Goal: Transaction & Acquisition: Book appointment/travel/reservation

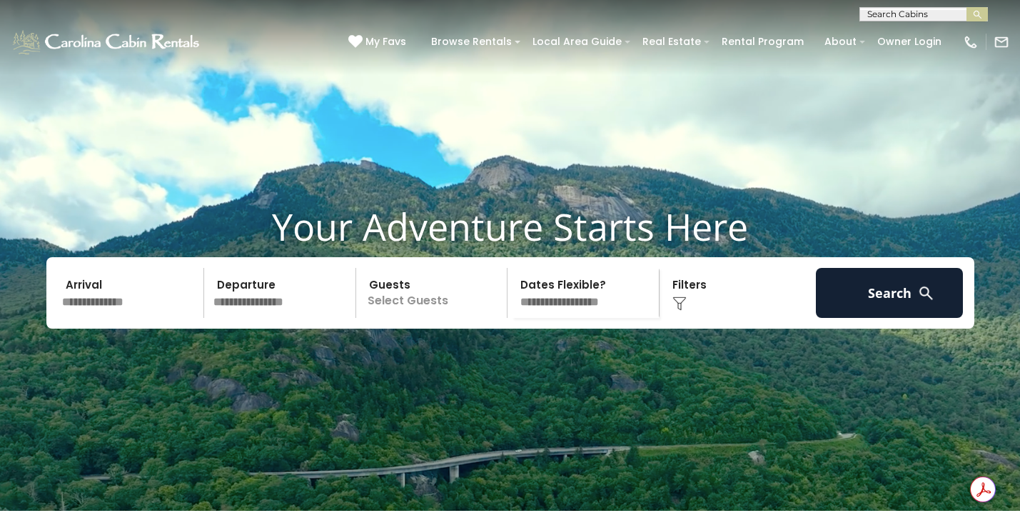
click at [126, 318] on input "text" at bounding box center [131, 293] width 148 height 50
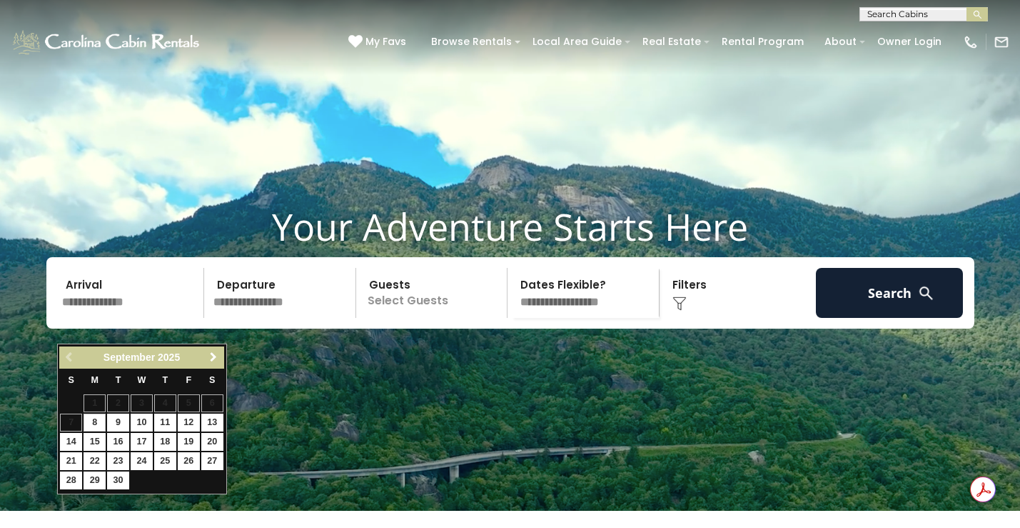
click at [211, 353] on span "Next" at bounding box center [213, 356] width 11 height 11
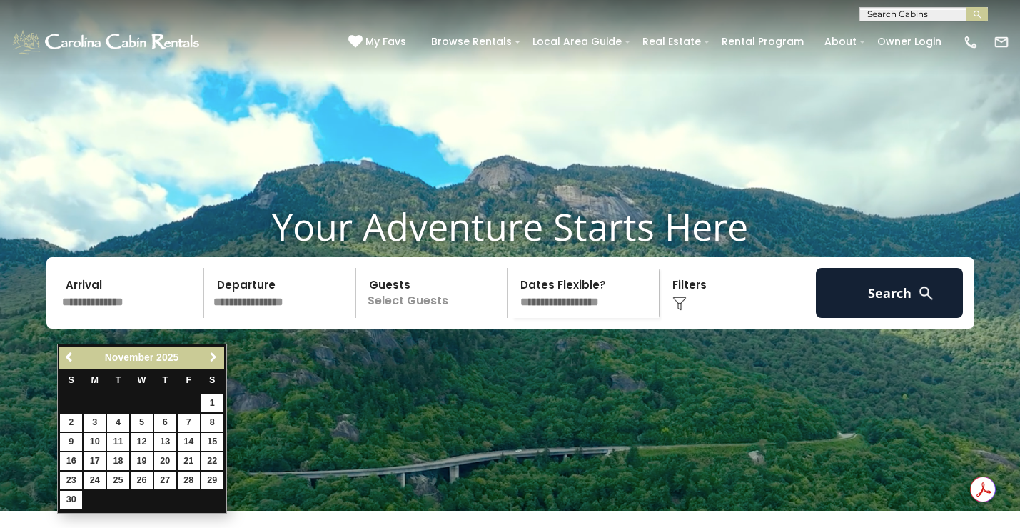
click at [211, 353] on span "Next" at bounding box center [213, 356] width 11 height 11
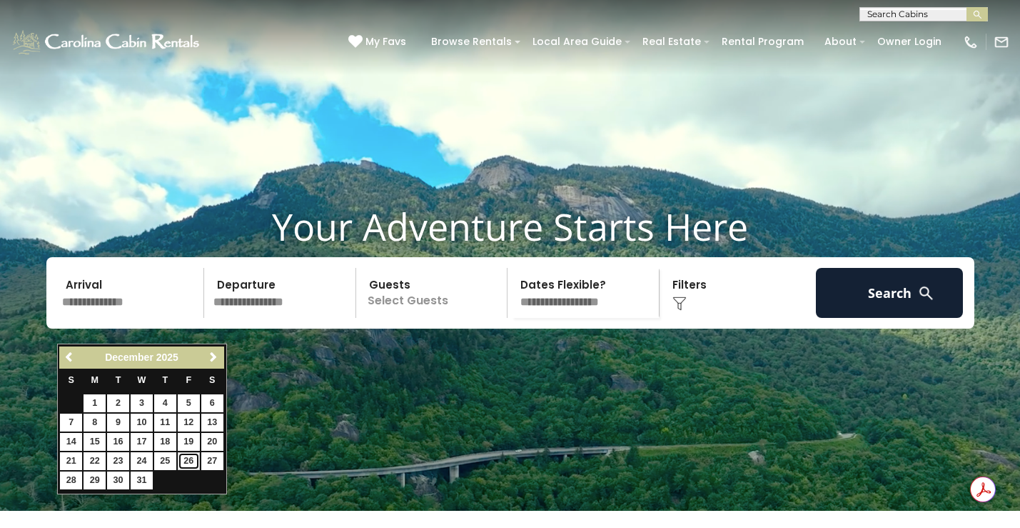
click at [186, 461] on link "26" at bounding box center [189, 461] width 22 height 18
type input "********"
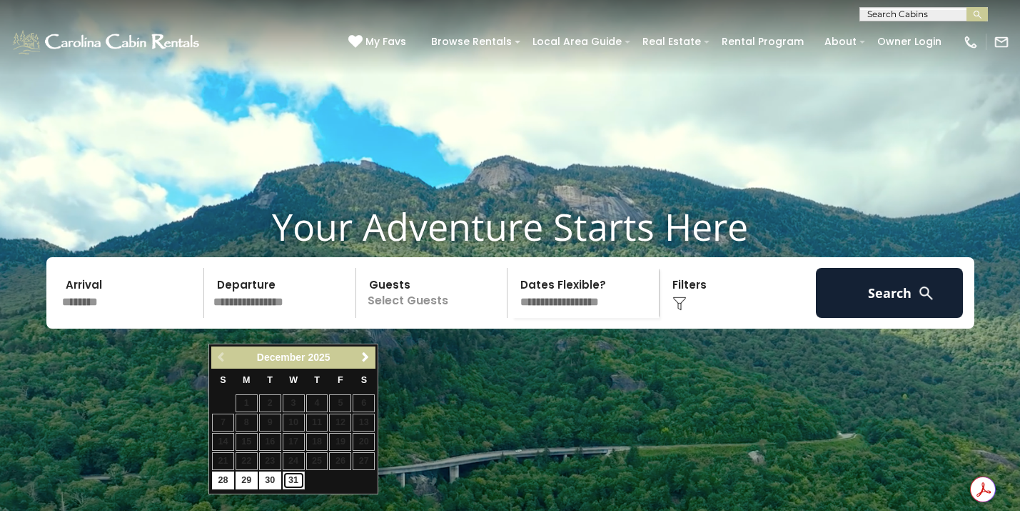
click at [289, 479] on link "31" at bounding box center [294, 480] width 22 height 18
type input "********"
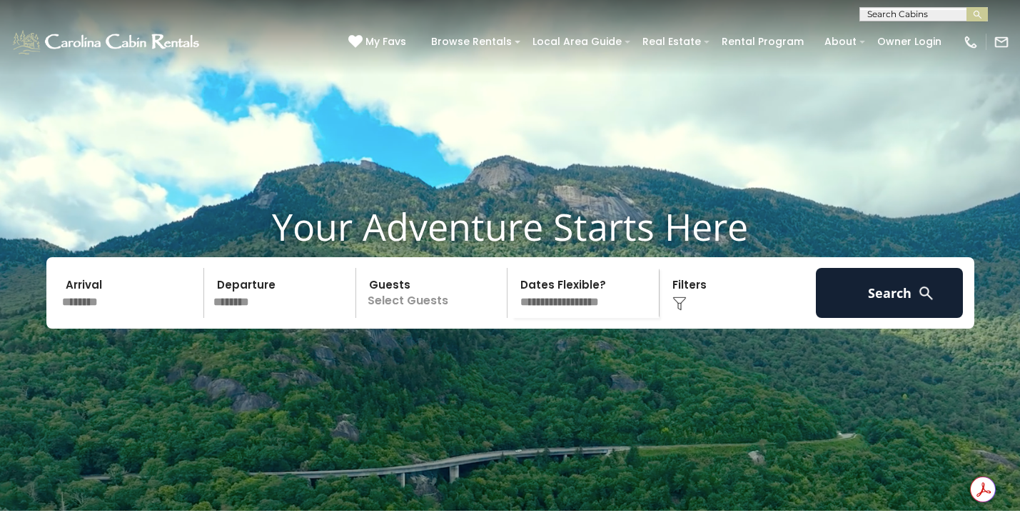
click at [420, 318] on p "Select Guests" at bounding box center [434, 293] width 147 height 50
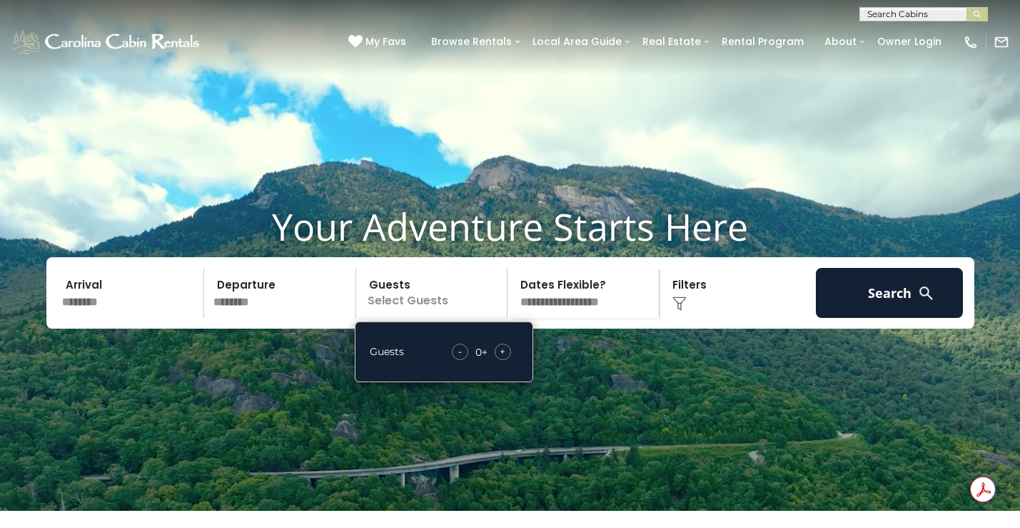
click at [508, 360] on div "+" at bounding box center [503, 351] width 16 height 16
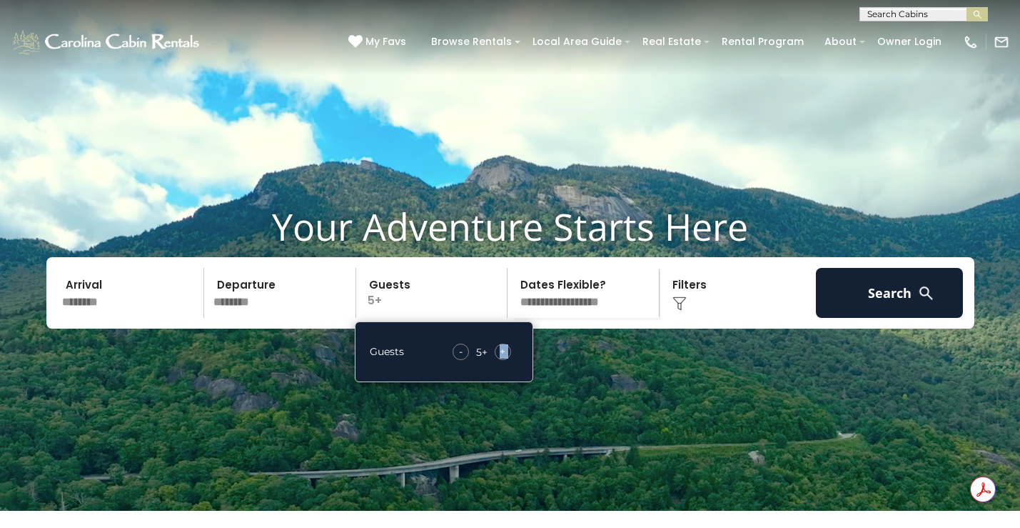
click at [536, 318] on select "**********" at bounding box center [585, 293] width 147 height 50
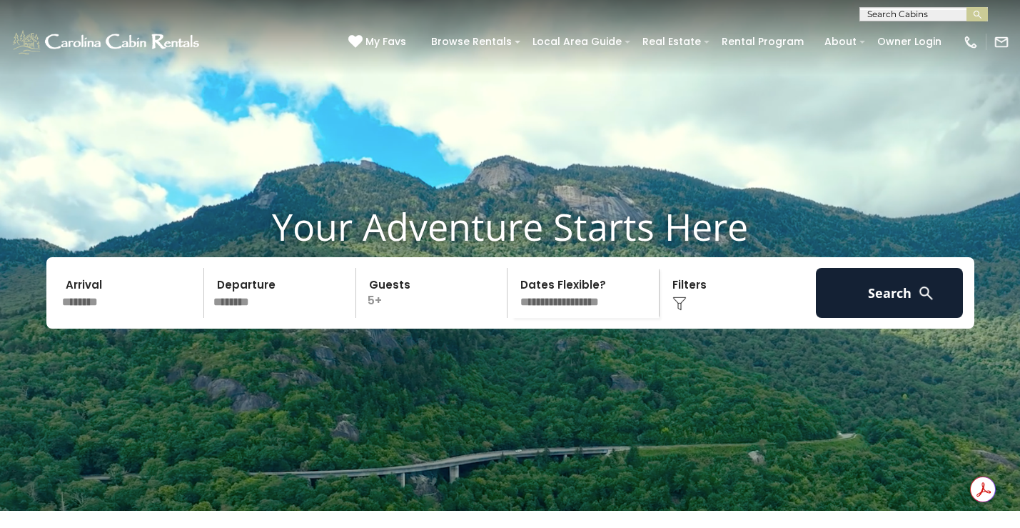
click at [673, 318] on div "Click to Choose" at bounding box center [738, 293] width 148 height 50
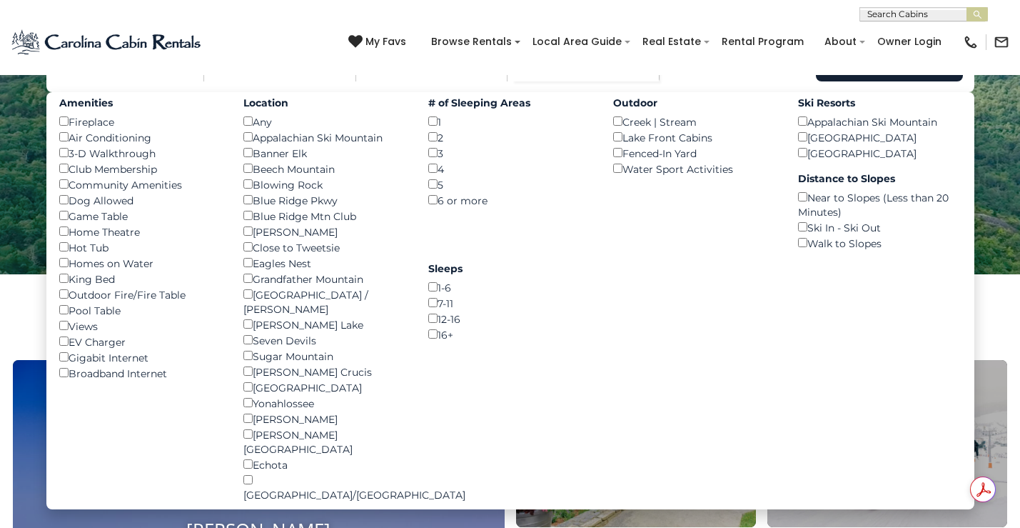
scroll to position [189, 0]
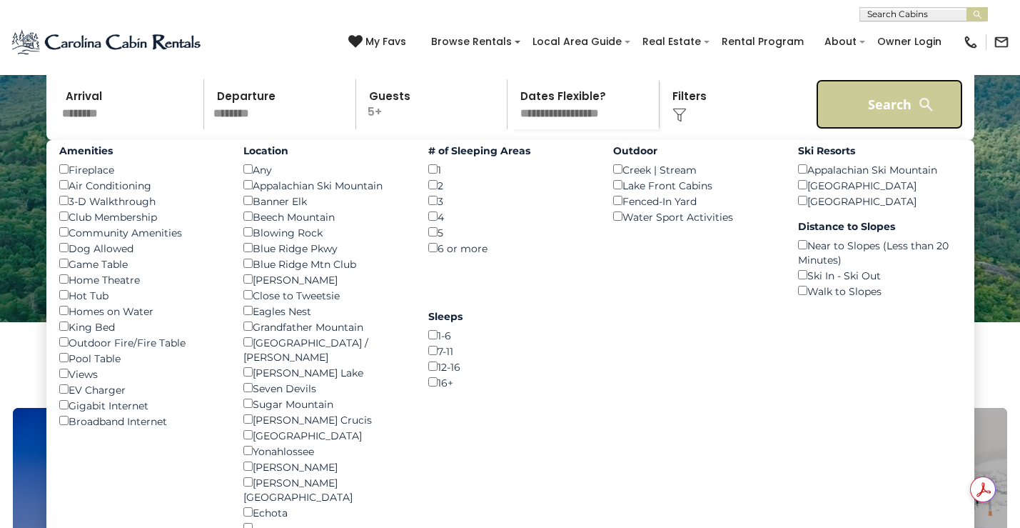
click at [893, 128] on button "Search" at bounding box center [890, 104] width 148 height 50
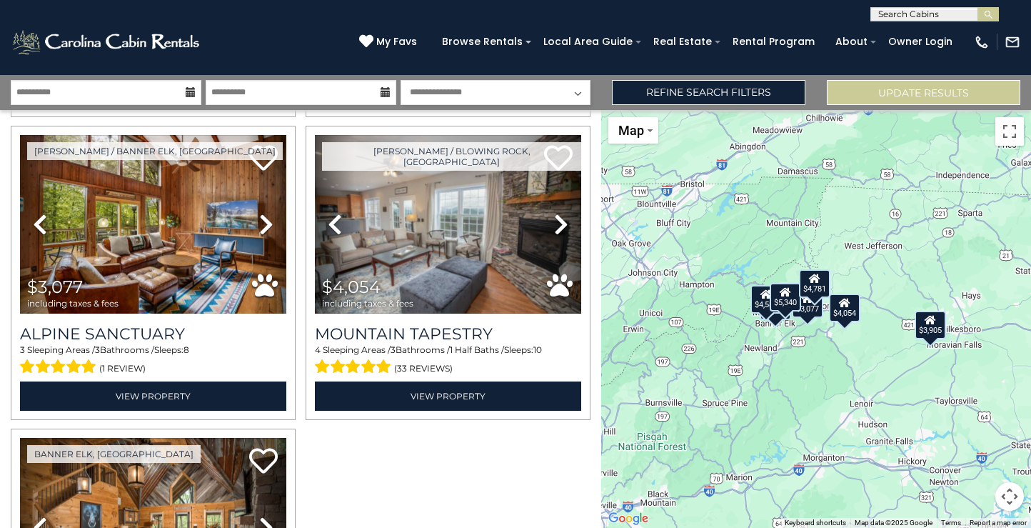
scroll to position [634, 0]
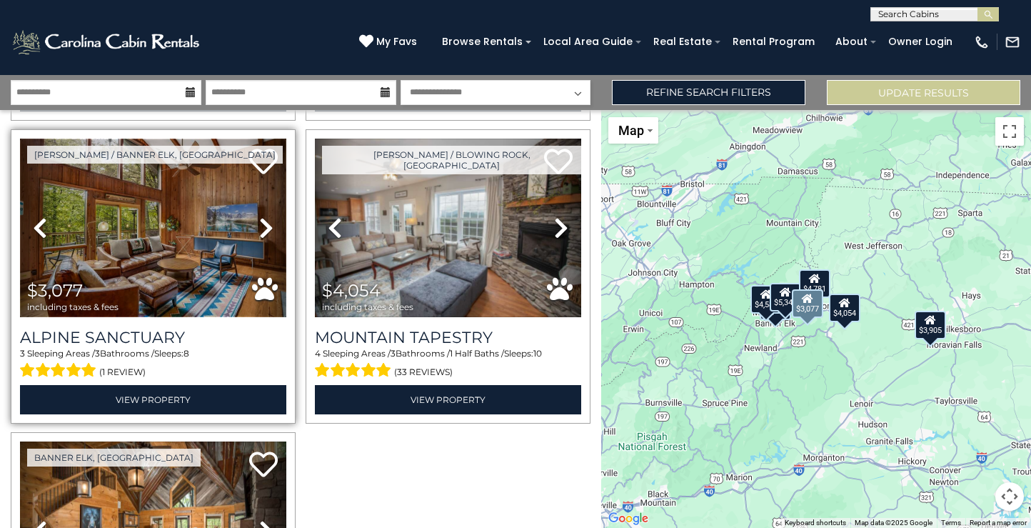
click at [181, 217] on img at bounding box center [153, 228] width 266 height 179
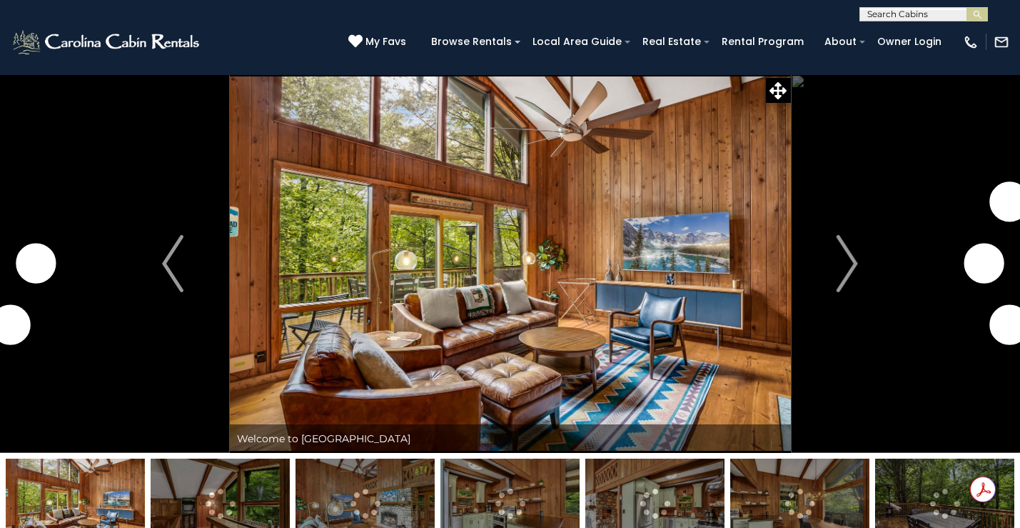
click at [523, 266] on img at bounding box center [510, 263] width 561 height 378
click at [836, 269] on button "Next" at bounding box center [848, 263] width 114 height 378
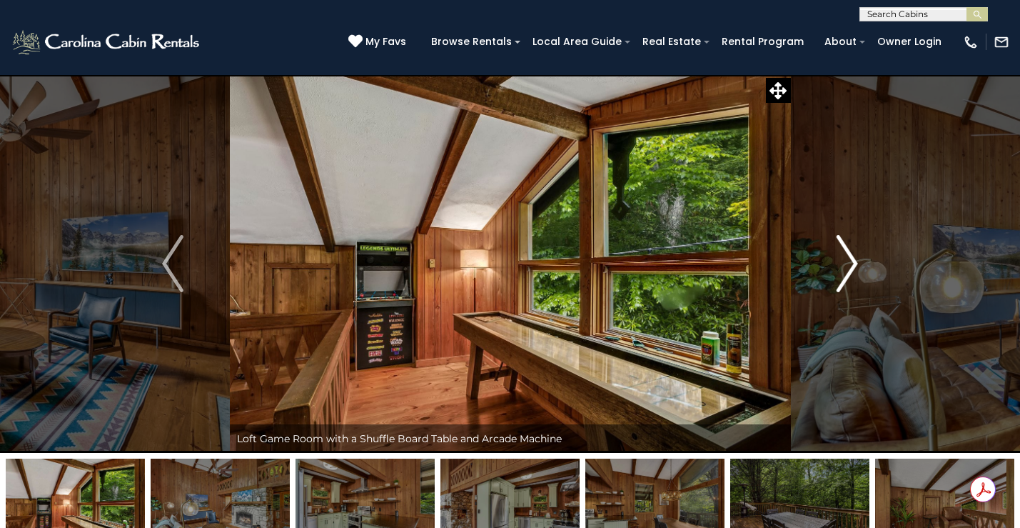
click at [841, 271] on img "Next" at bounding box center [847, 263] width 21 height 57
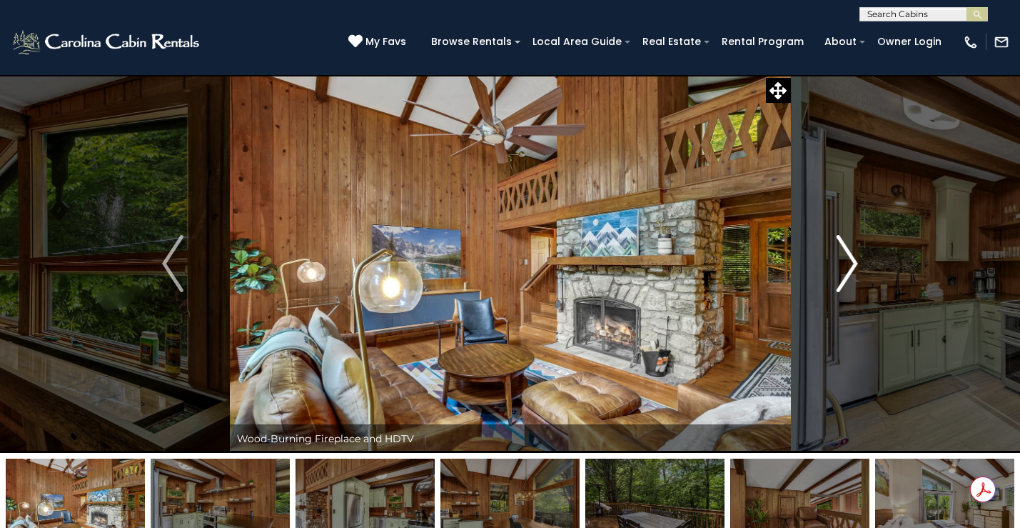
click at [841, 271] on img "Next" at bounding box center [847, 263] width 21 height 57
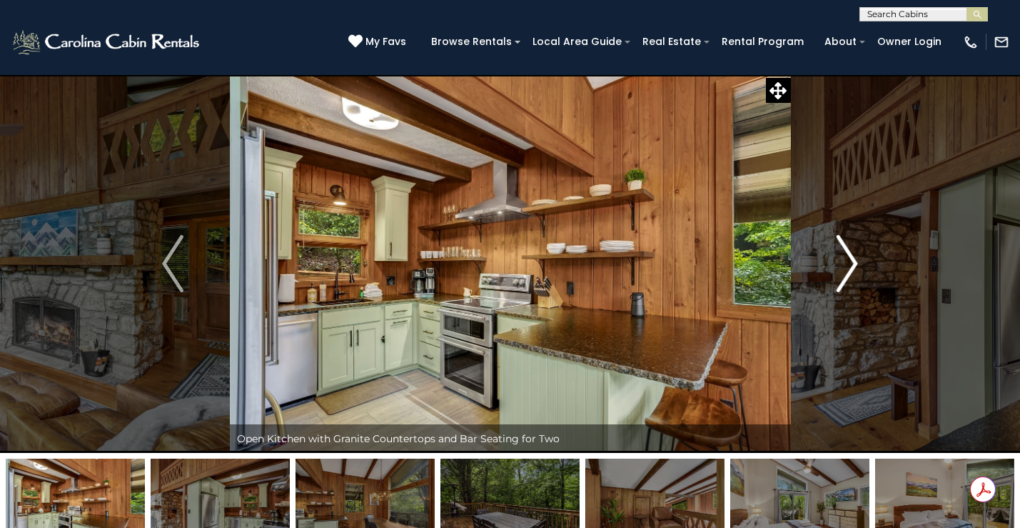
click at [841, 271] on img "Next" at bounding box center [847, 263] width 21 height 57
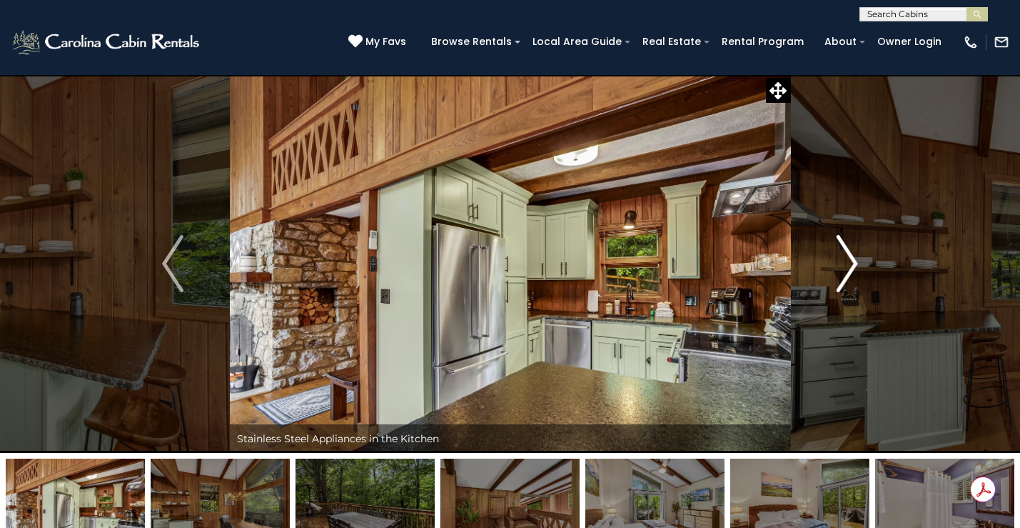
click at [841, 271] on img "Next" at bounding box center [847, 263] width 21 height 57
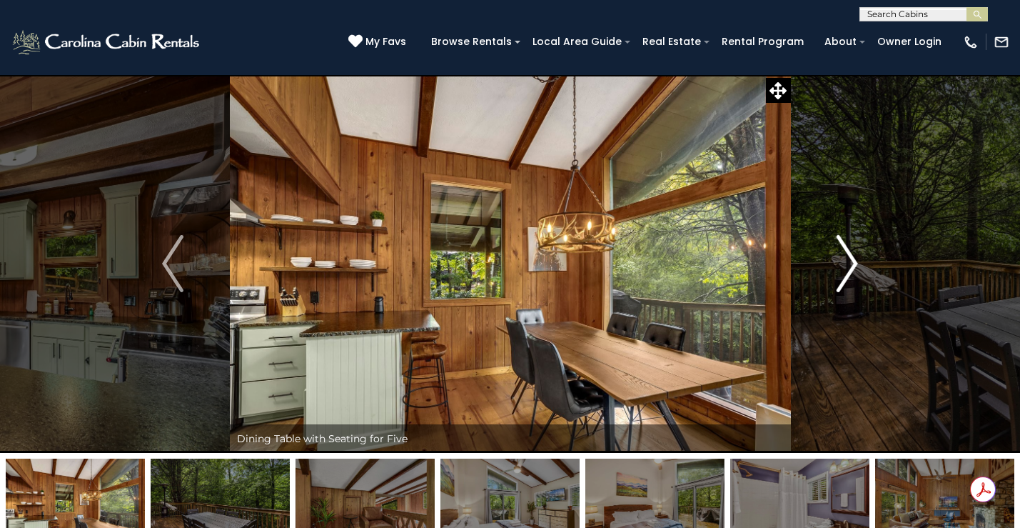
click at [841, 271] on img "Next" at bounding box center [847, 263] width 21 height 57
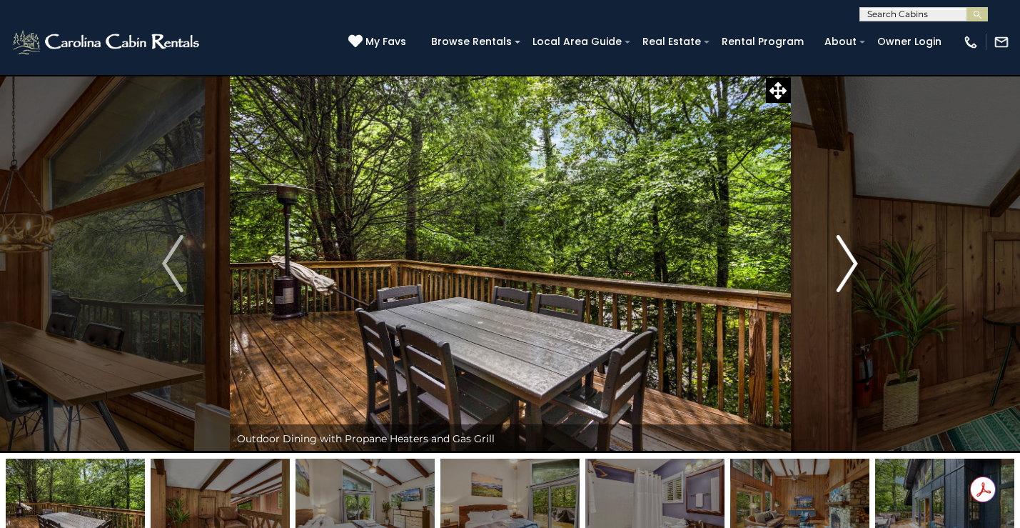
click at [841, 271] on img "Next" at bounding box center [847, 263] width 21 height 57
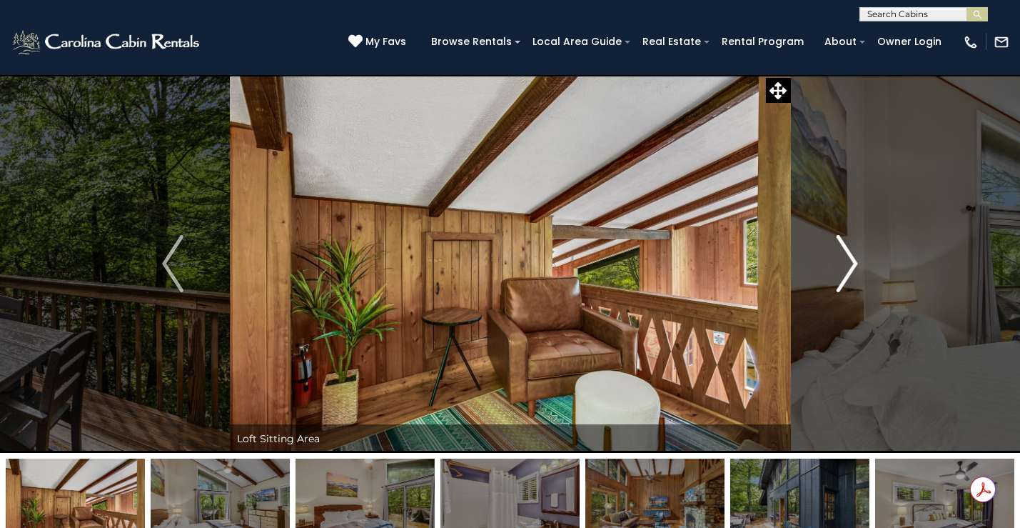
click at [841, 271] on img "Next" at bounding box center [847, 263] width 21 height 57
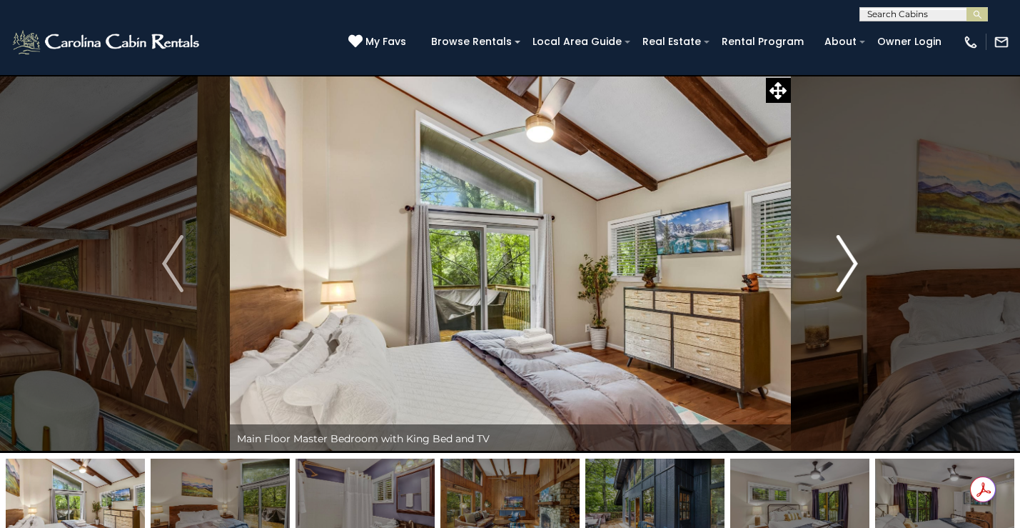
click at [841, 271] on img "Next" at bounding box center [847, 263] width 21 height 57
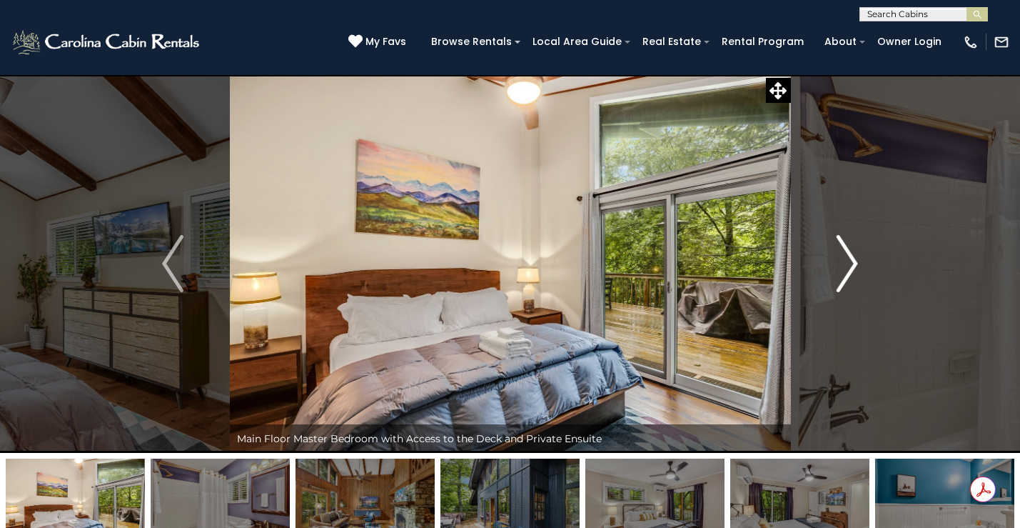
click at [841, 271] on img "Next" at bounding box center [847, 263] width 21 height 57
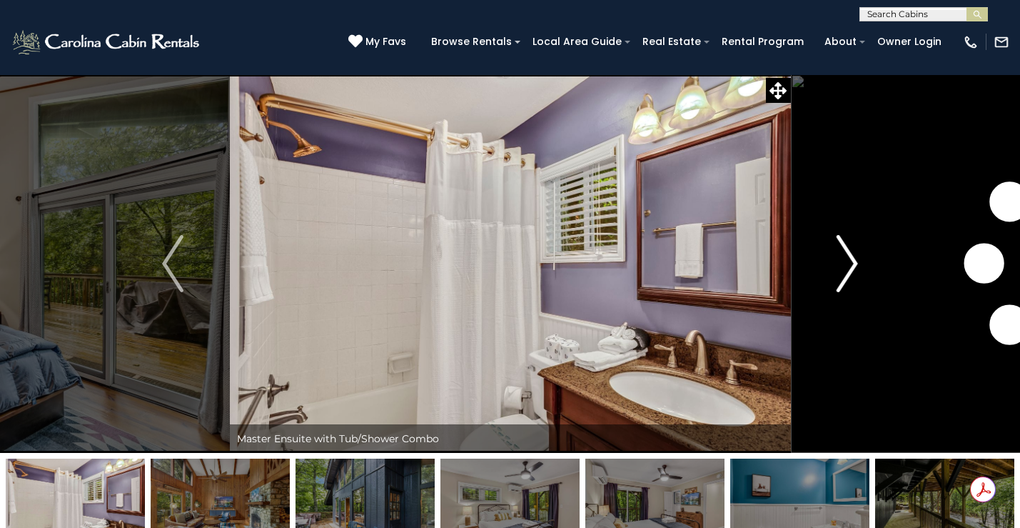
click at [841, 271] on img "Next" at bounding box center [847, 263] width 21 height 57
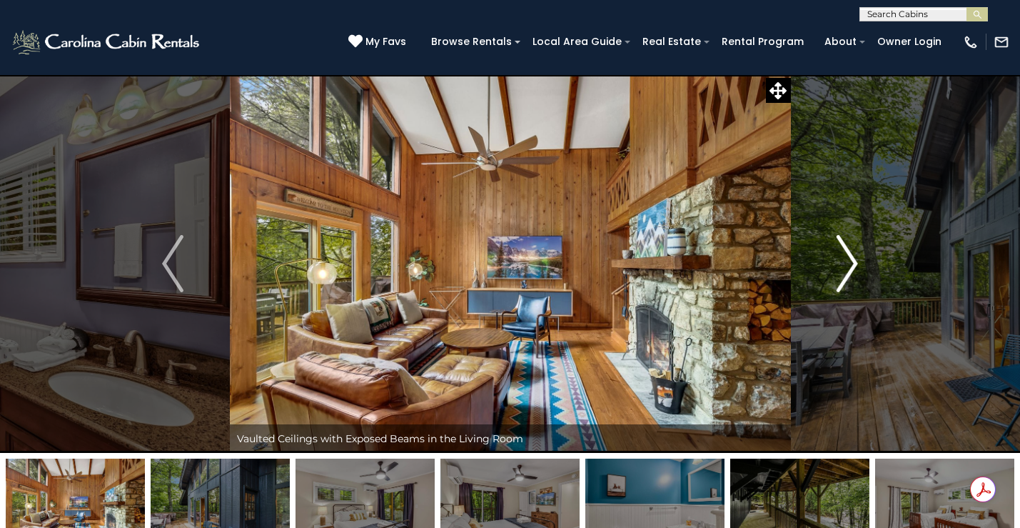
click at [841, 271] on img "Next" at bounding box center [847, 263] width 21 height 57
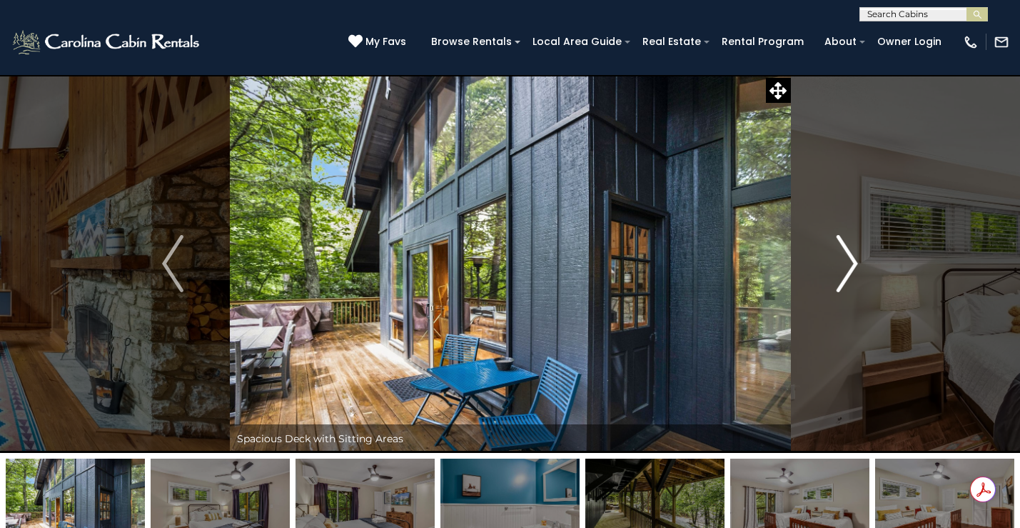
click at [841, 271] on img "Next" at bounding box center [847, 263] width 21 height 57
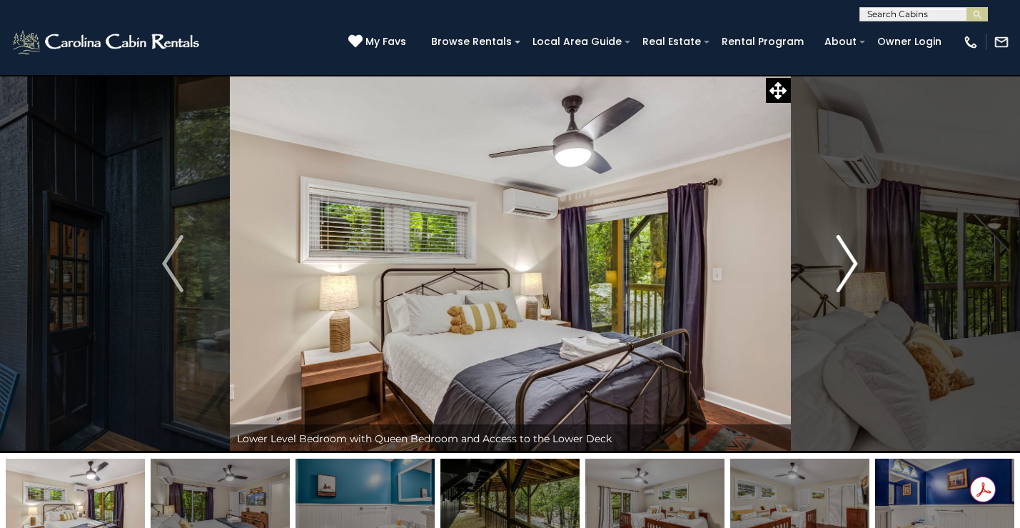
click at [841, 271] on img "Next" at bounding box center [847, 263] width 21 height 57
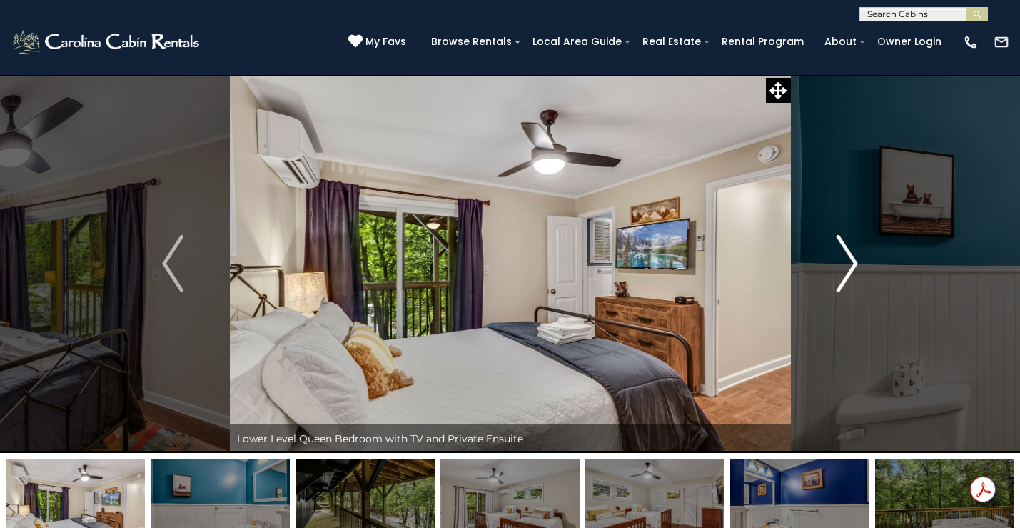
click at [841, 271] on img "Next" at bounding box center [847, 263] width 21 height 57
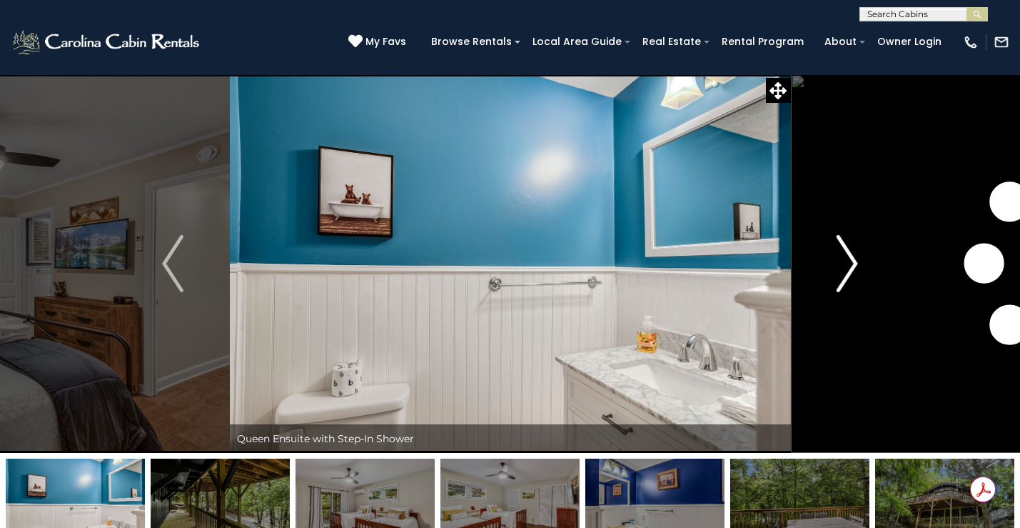
click at [841, 271] on img "Next" at bounding box center [847, 263] width 21 height 57
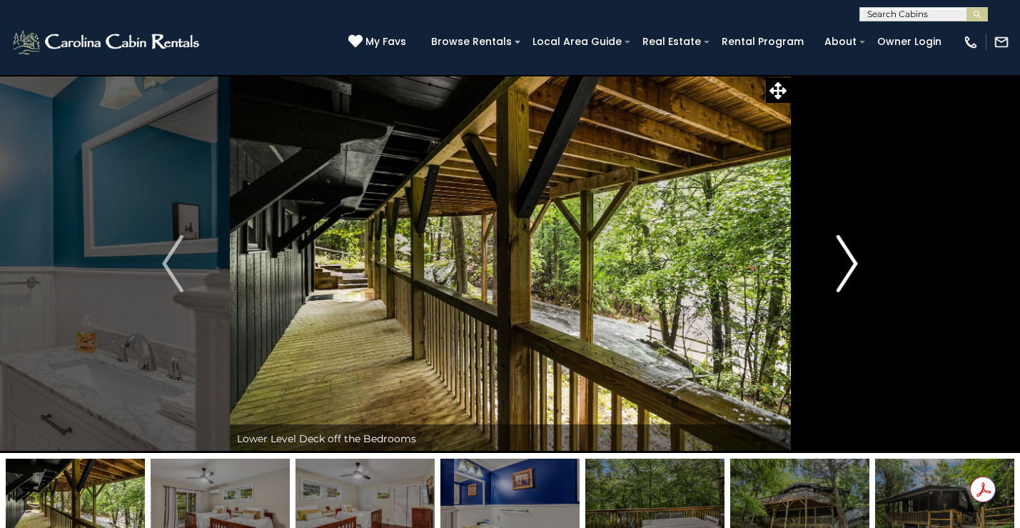
click at [841, 271] on img "Next" at bounding box center [847, 263] width 21 height 57
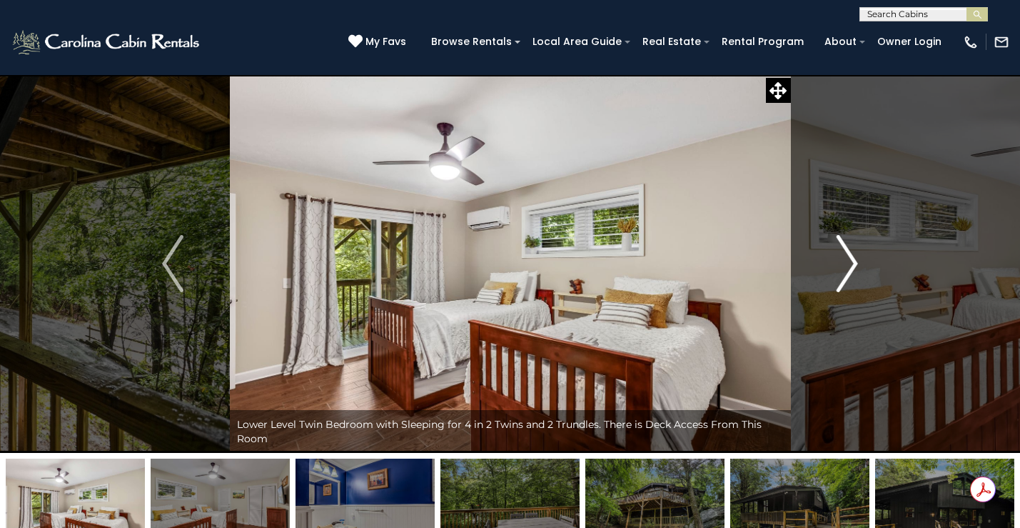
click at [841, 271] on img "Next" at bounding box center [847, 263] width 21 height 57
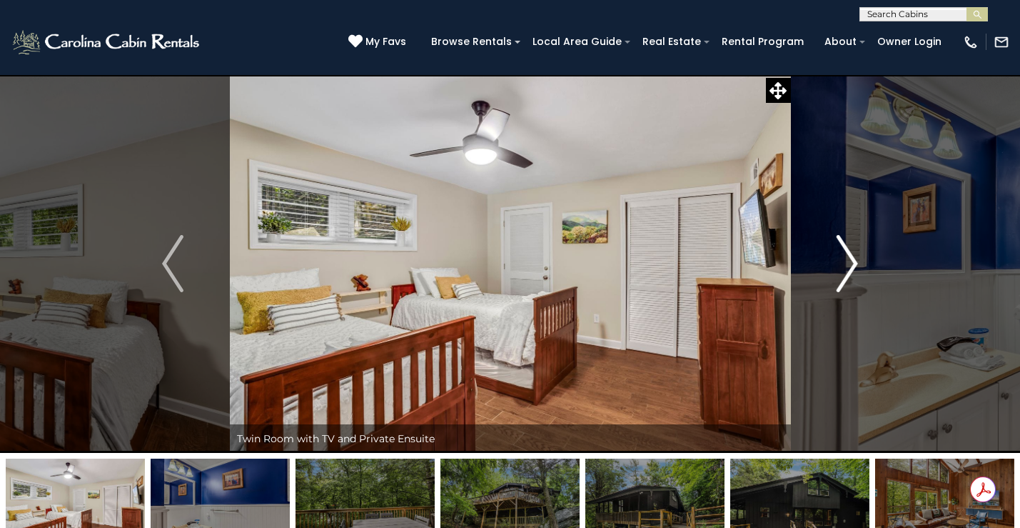
click at [841, 271] on img "Next" at bounding box center [847, 263] width 21 height 57
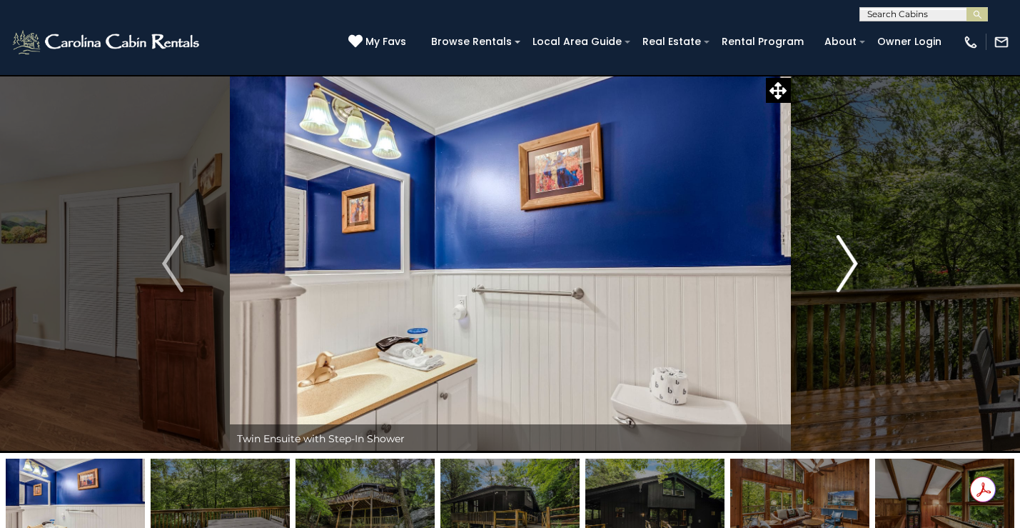
click at [841, 271] on img "Next" at bounding box center [847, 263] width 21 height 57
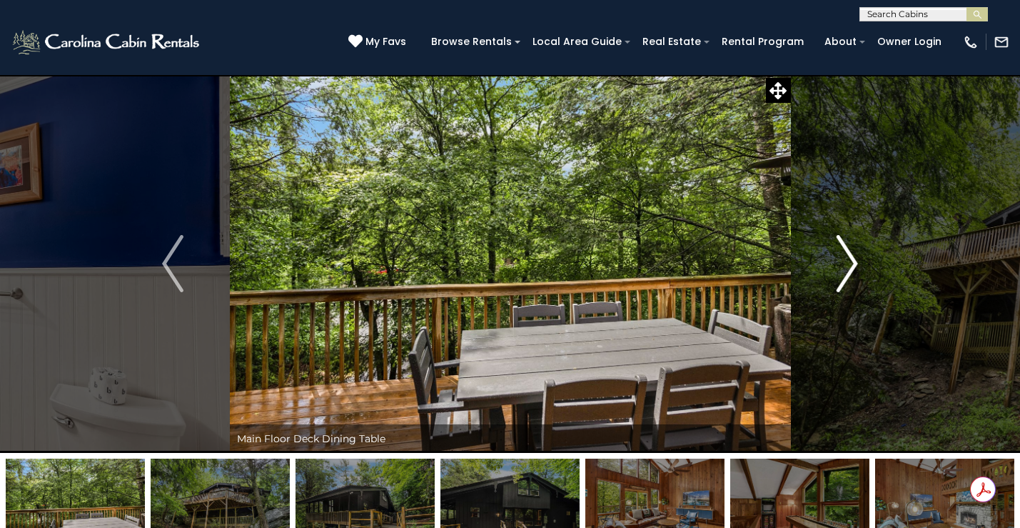
click at [841, 271] on img "Next" at bounding box center [847, 263] width 21 height 57
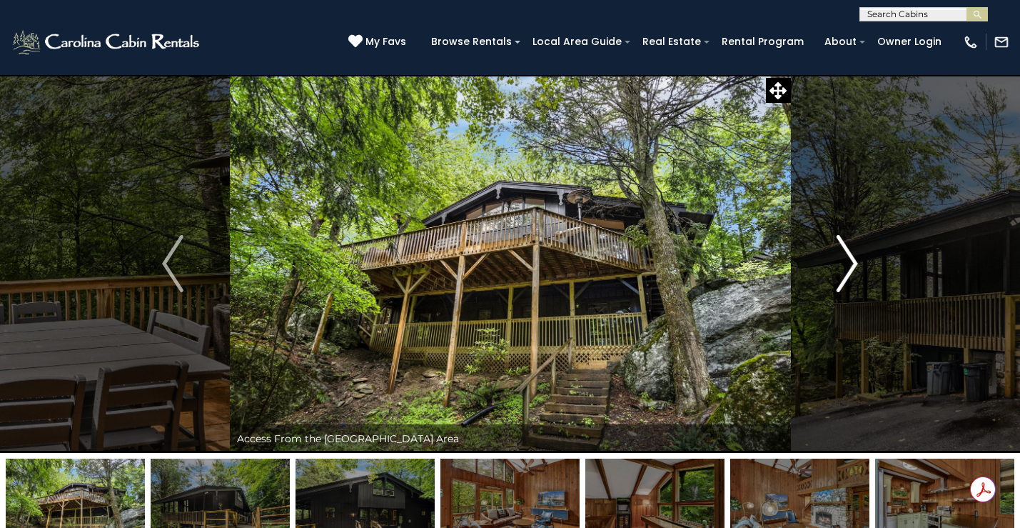
click at [841, 271] on img "Next" at bounding box center [847, 263] width 21 height 57
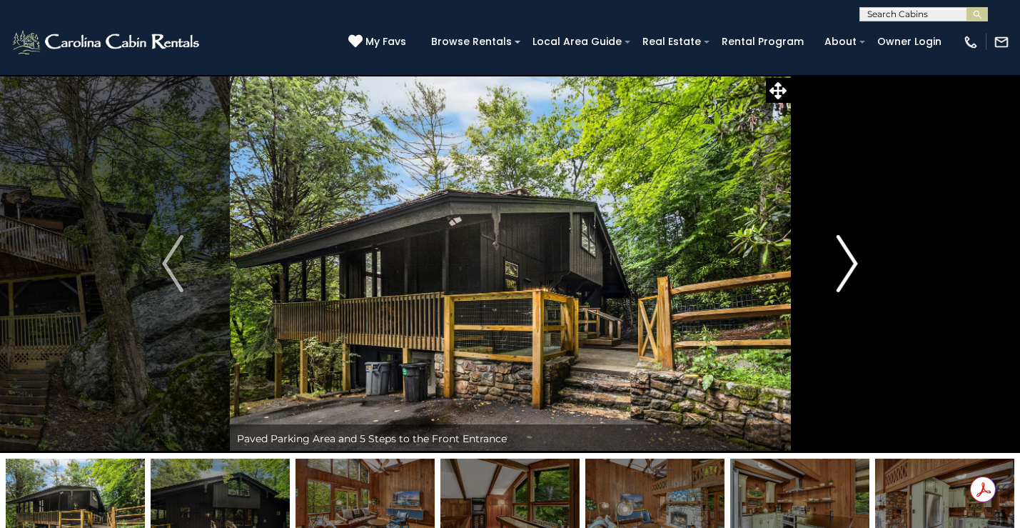
click at [841, 271] on img "Next" at bounding box center [847, 263] width 21 height 57
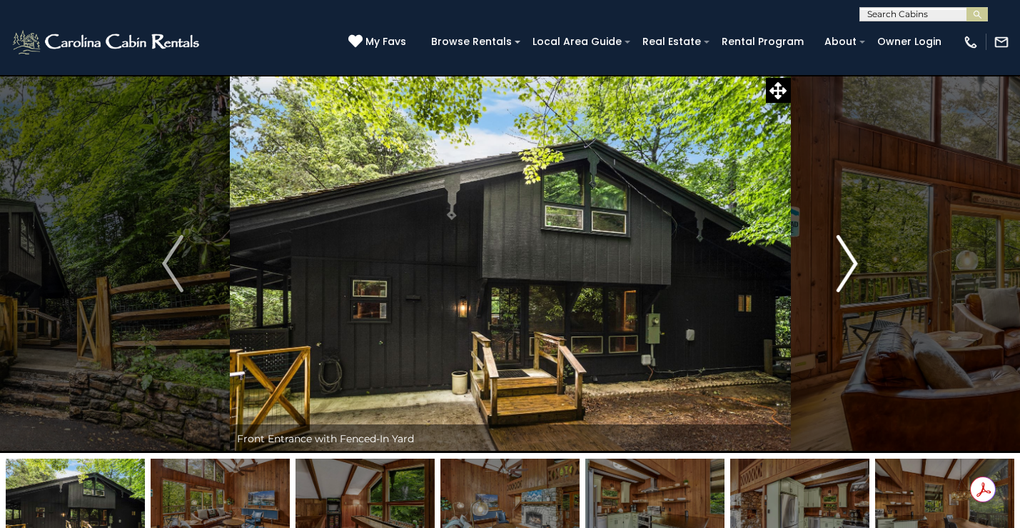
click at [841, 271] on img "Next" at bounding box center [847, 263] width 21 height 57
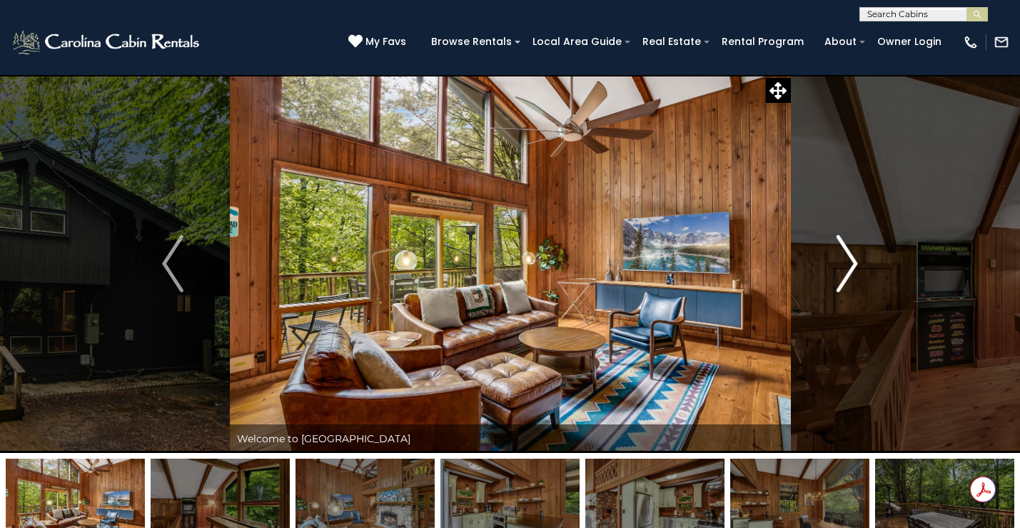
click at [841, 271] on img "Next" at bounding box center [847, 263] width 21 height 57
